Goal: Check status: Check status

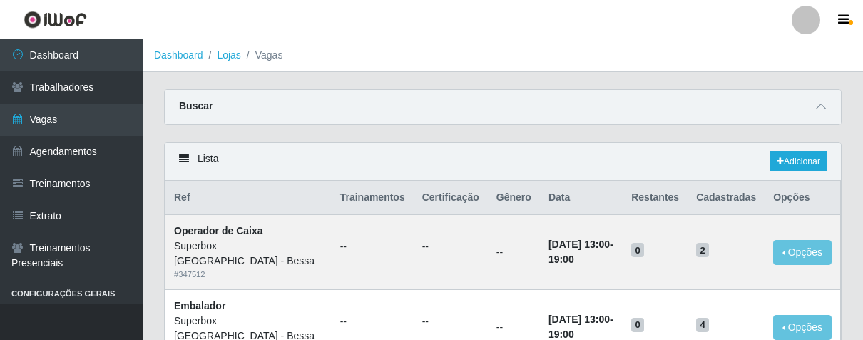
scroll to position [158, 0]
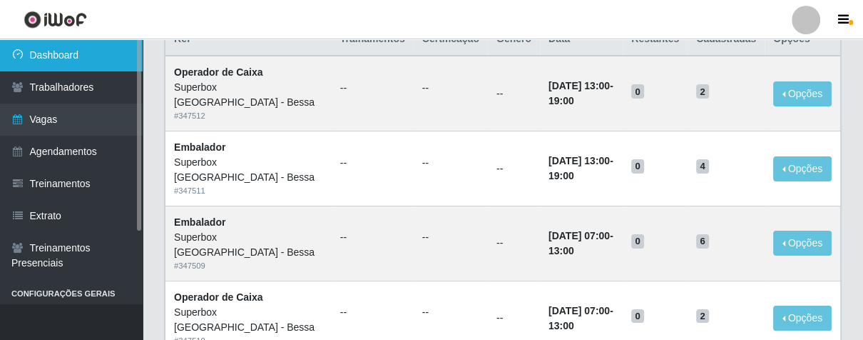
click at [99, 58] on link "Dashboard" at bounding box center [71, 55] width 143 height 32
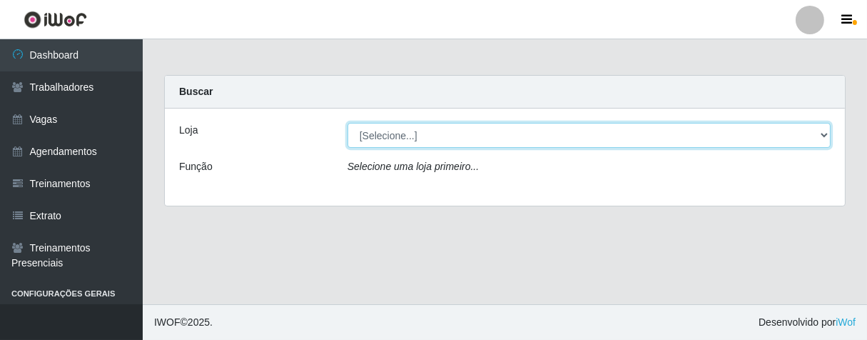
click at [514, 141] on select "[Selecione...] Superbox [GEOGRAPHIC_DATA] - Bessa" at bounding box center [588, 135] width 483 height 25
select select "206"
click at [347, 123] on select "[Selecione...] Superbox [GEOGRAPHIC_DATA] - Bessa" at bounding box center [588, 135] width 483 height 25
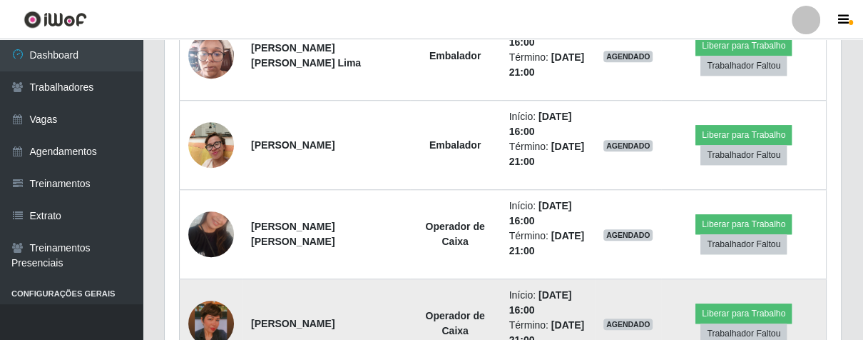
scroll to position [887, 0]
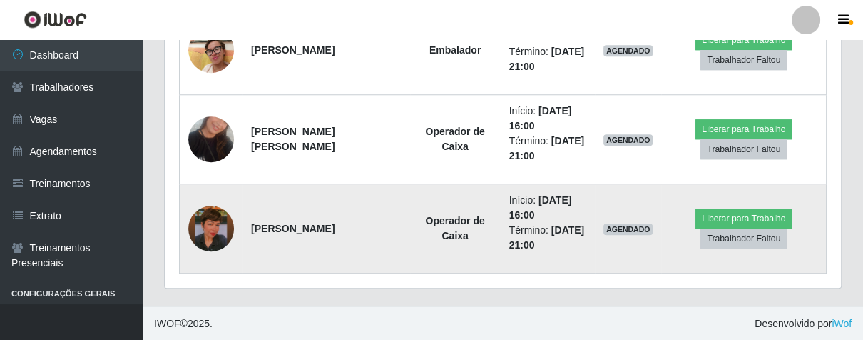
click at [206, 222] on img at bounding box center [211, 228] width 46 height 81
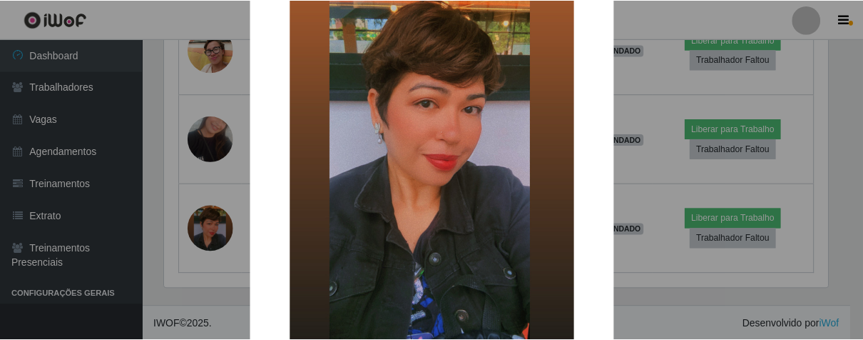
scroll to position [292, 0]
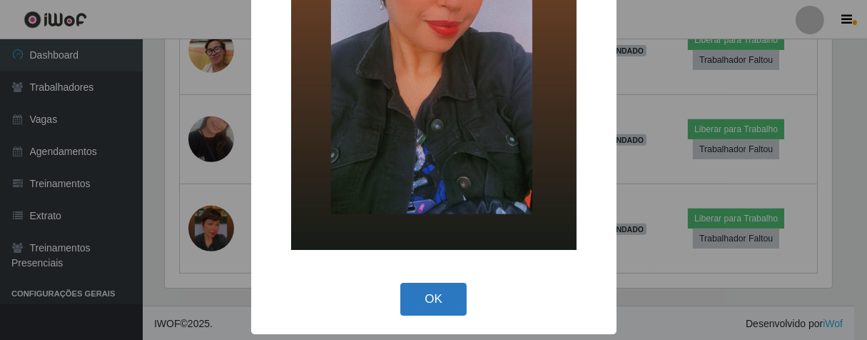
click at [426, 307] on button "OK" at bounding box center [433, 299] width 66 height 34
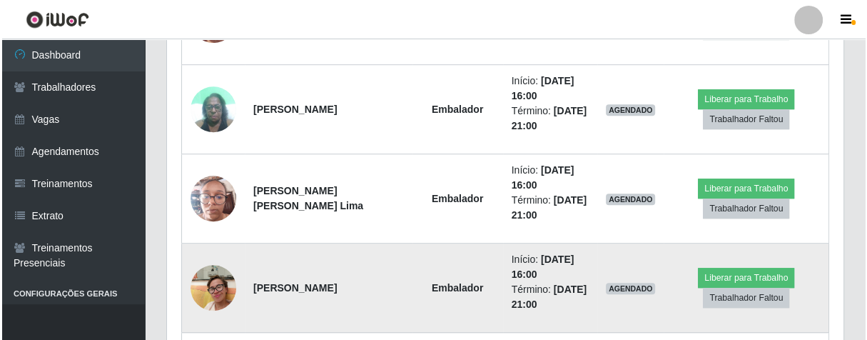
scroll to position [571, 0]
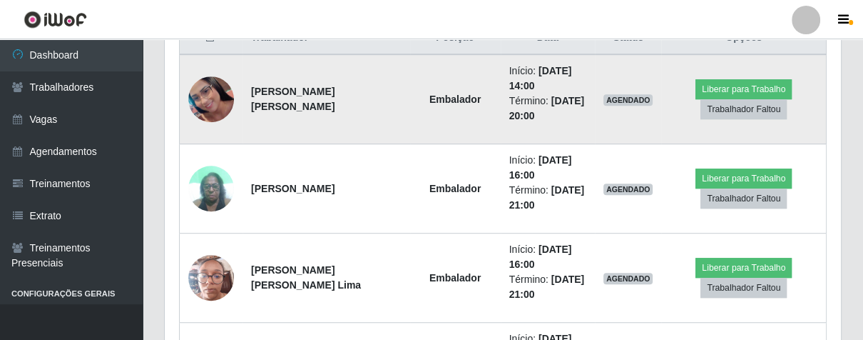
click at [215, 98] on img at bounding box center [211, 99] width 46 height 46
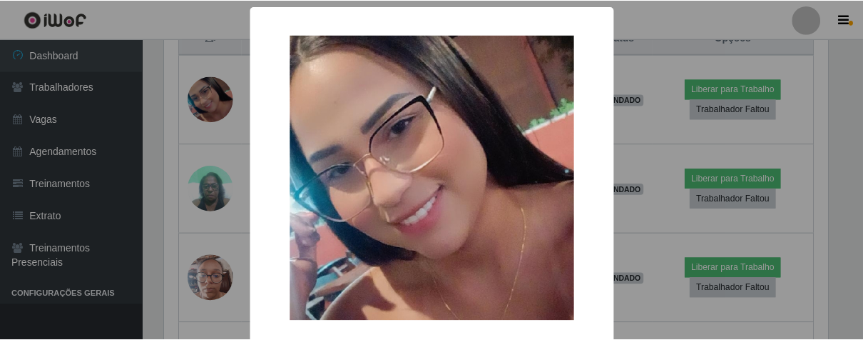
scroll to position [71, 0]
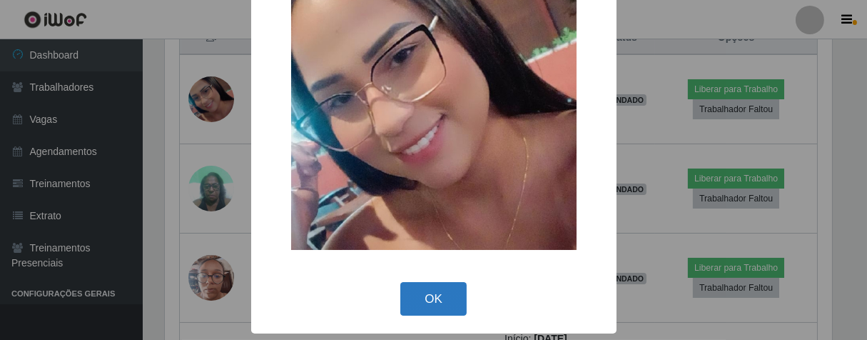
click at [428, 296] on button "OK" at bounding box center [433, 299] width 66 height 34
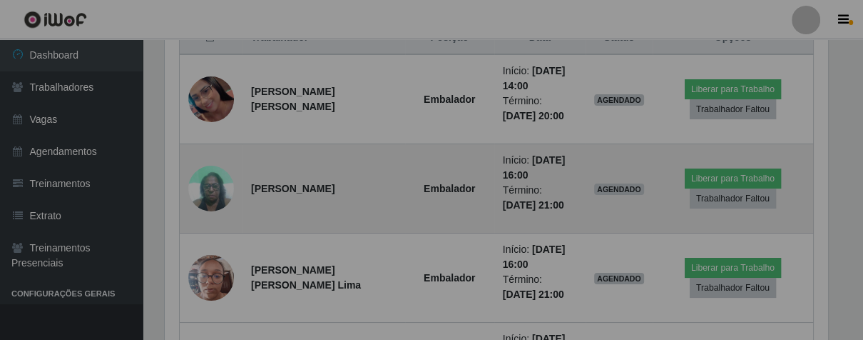
scroll to position [295, 675]
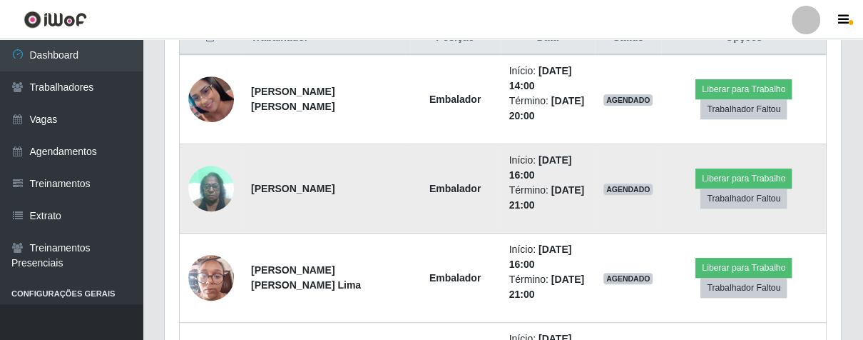
click at [208, 188] on img at bounding box center [211, 188] width 46 height 61
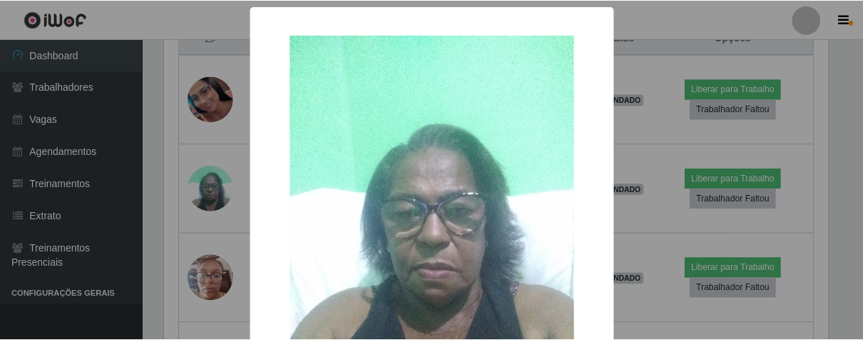
scroll to position [158, 0]
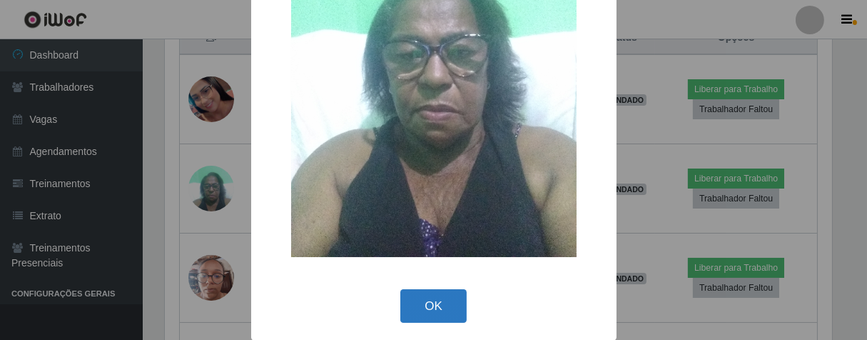
click at [440, 305] on button "OK" at bounding box center [433, 306] width 66 height 34
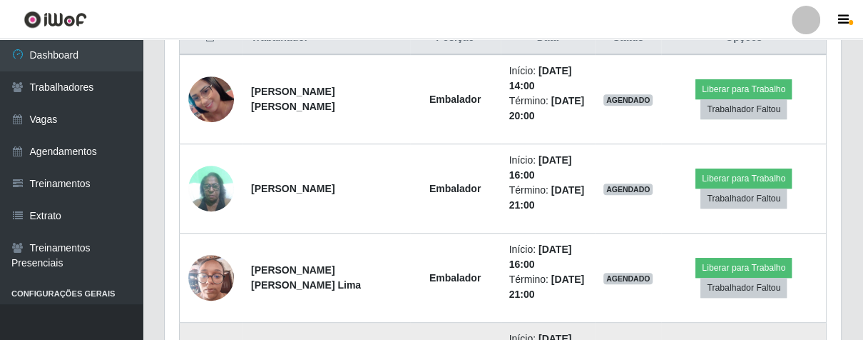
scroll to position [0, 0]
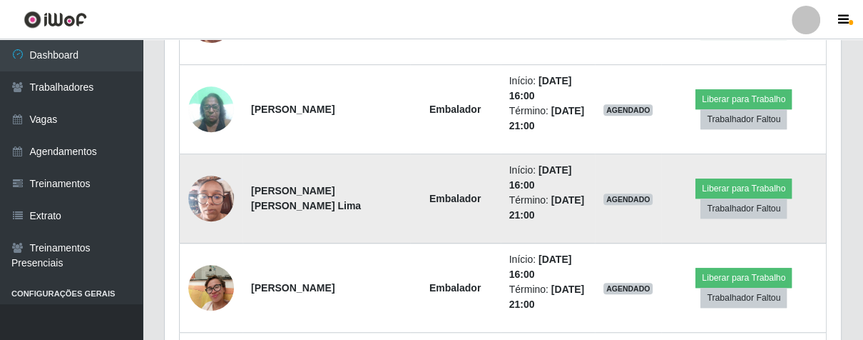
click at [219, 203] on img at bounding box center [211, 198] width 46 height 61
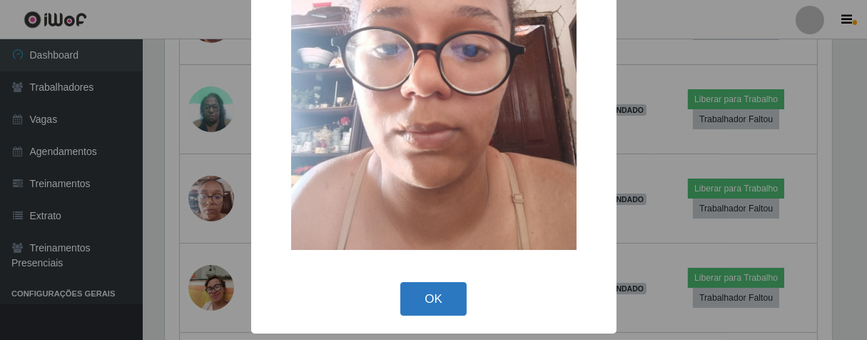
click at [416, 295] on button "OK" at bounding box center [433, 299] width 66 height 34
